Goal: Find specific page/section: Find specific page/section

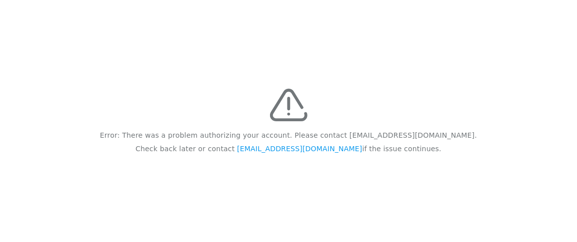
click at [530, 173] on div "Error: There was a problem authorizing your account. Please contact [EMAIL_ADDR…" at bounding box center [288, 121] width 577 height 242
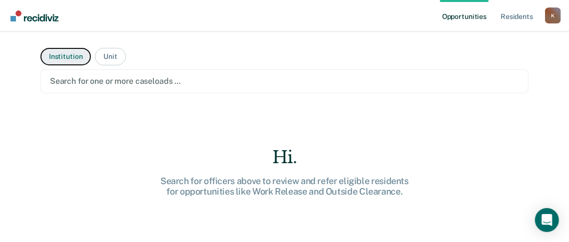
click at [60, 52] on button "Institution" at bounding box center [65, 56] width 50 height 17
click at [59, 53] on button "Institution" at bounding box center [65, 56] width 50 height 17
click at [128, 89] on div "Search for one or more institutions …" at bounding box center [284, 81] width 488 height 24
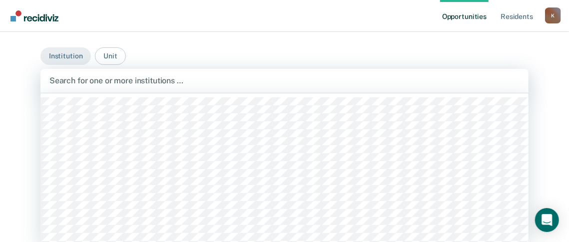
click at [127, 83] on div at bounding box center [284, 80] width 470 height 11
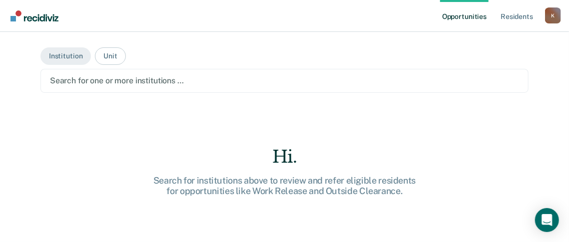
scroll to position [0, 0]
click at [127, 83] on div at bounding box center [284, 80] width 469 height 11
click at [195, 78] on div at bounding box center [284, 80] width 469 height 11
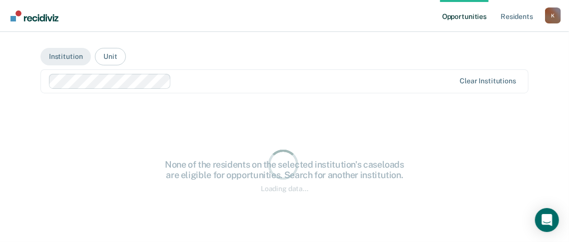
scroll to position [0, 0]
